Goal: Navigation & Orientation: Find specific page/section

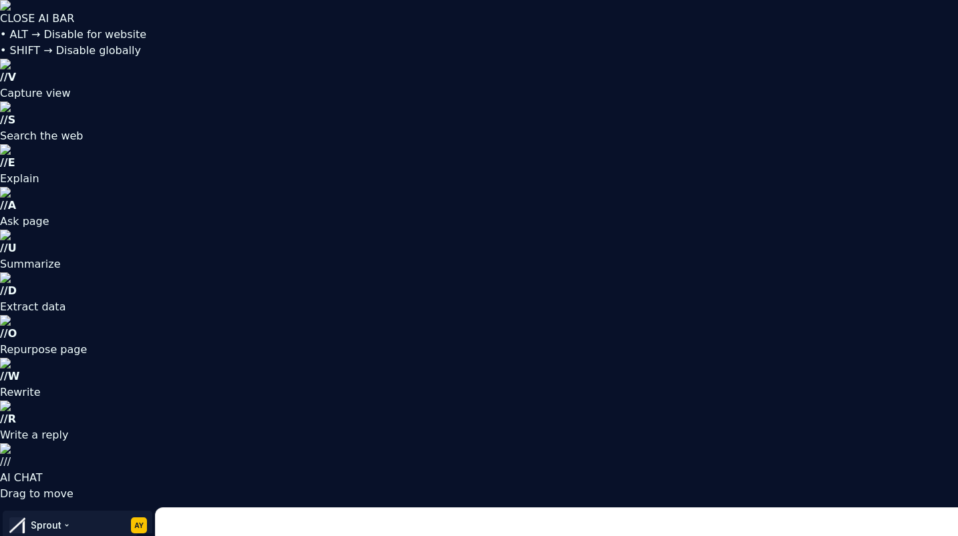
click at [140, 23] on html "CLOSE AI BAR • ALT → Disable for website • SHIFT → Disable globally // V Captur…" at bounding box center [479, 268] width 958 height 536
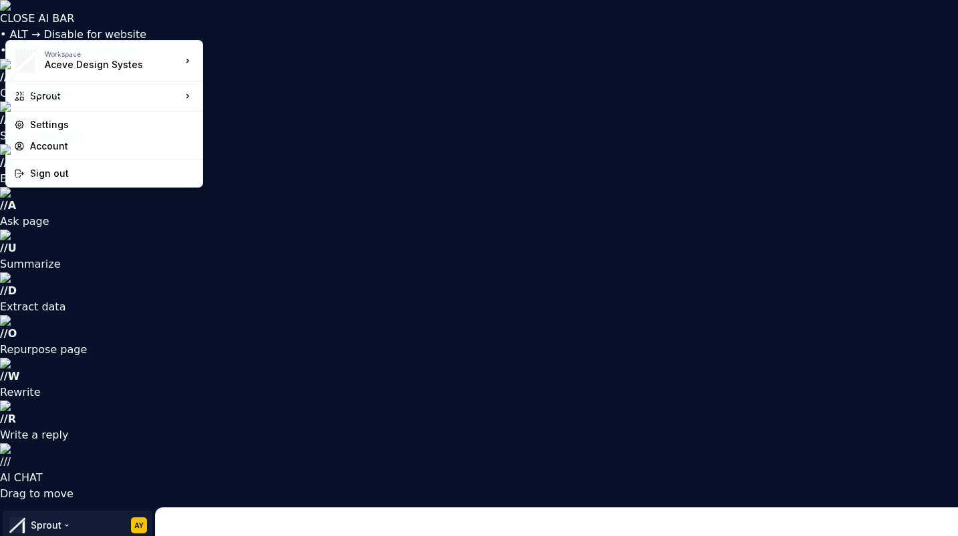
click at [138, 21] on html "CLOSE AI BAR • ALT → Disable for website • SHIFT → Disable globally // V Captur…" at bounding box center [479, 268] width 958 height 536
